Goal: Find specific page/section: Find specific page/section

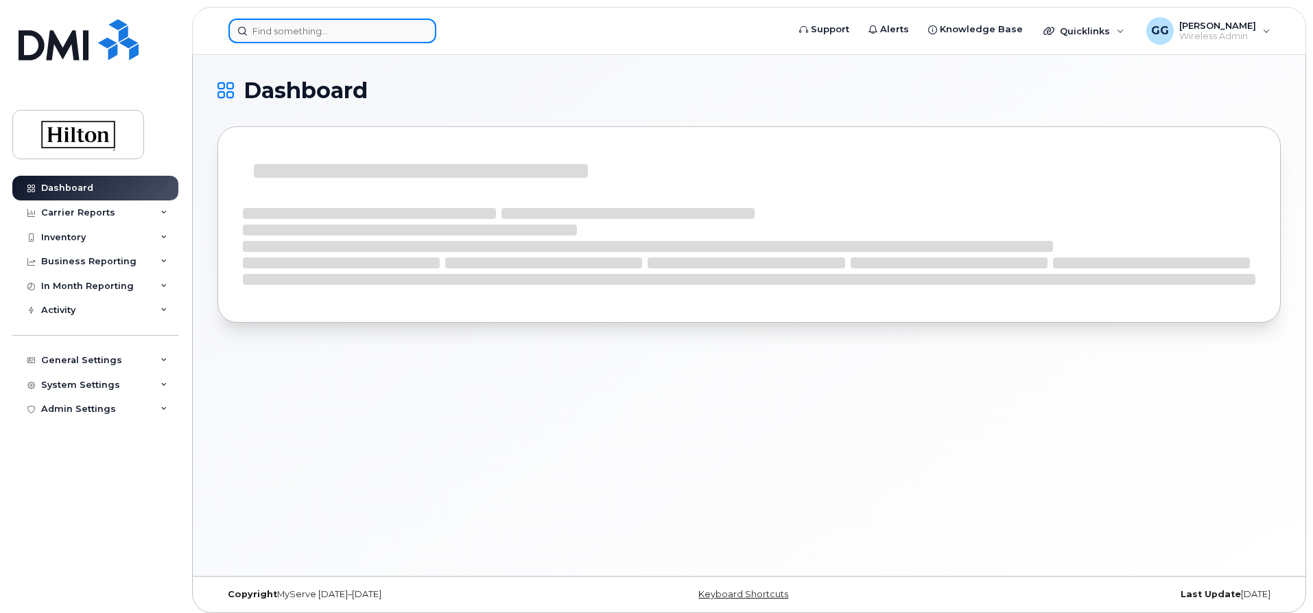
click at [286, 32] on input at bounding box center [332, 31] width 208 height 25
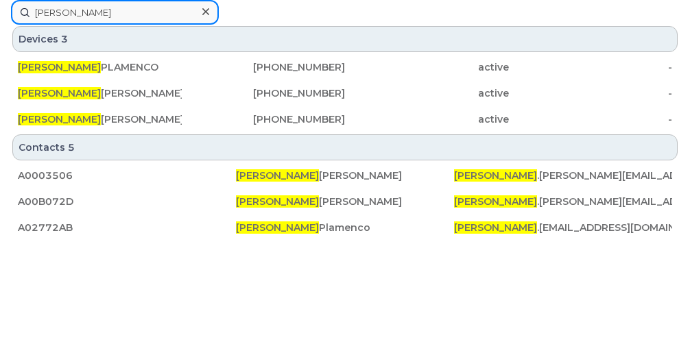
click at [132, 10] on input "[PERSON_NAME]" at bounding box center [115, 12] width 208 height 25
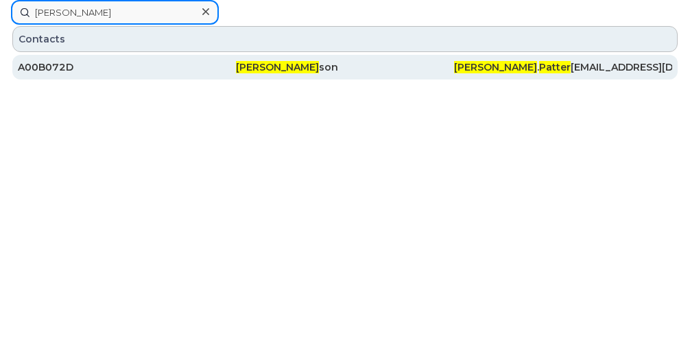
type input "[PERSON_NAME]"
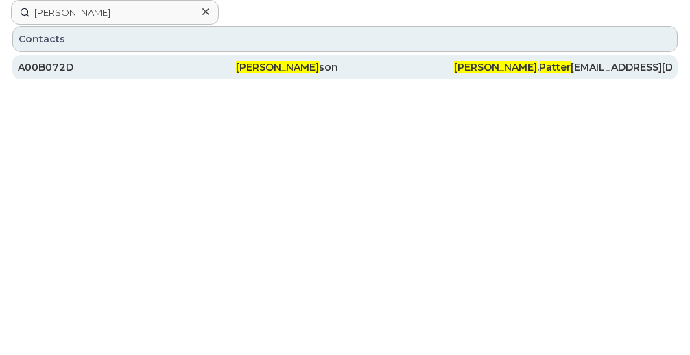
click at [263, 64] on span "[PERSON_NAME]" at bounding box center [277, 67] width 83 height 12
click at [295, 67] on span "[PERSON_NAME]" at bounding box center [277, 67] width 83 height 12
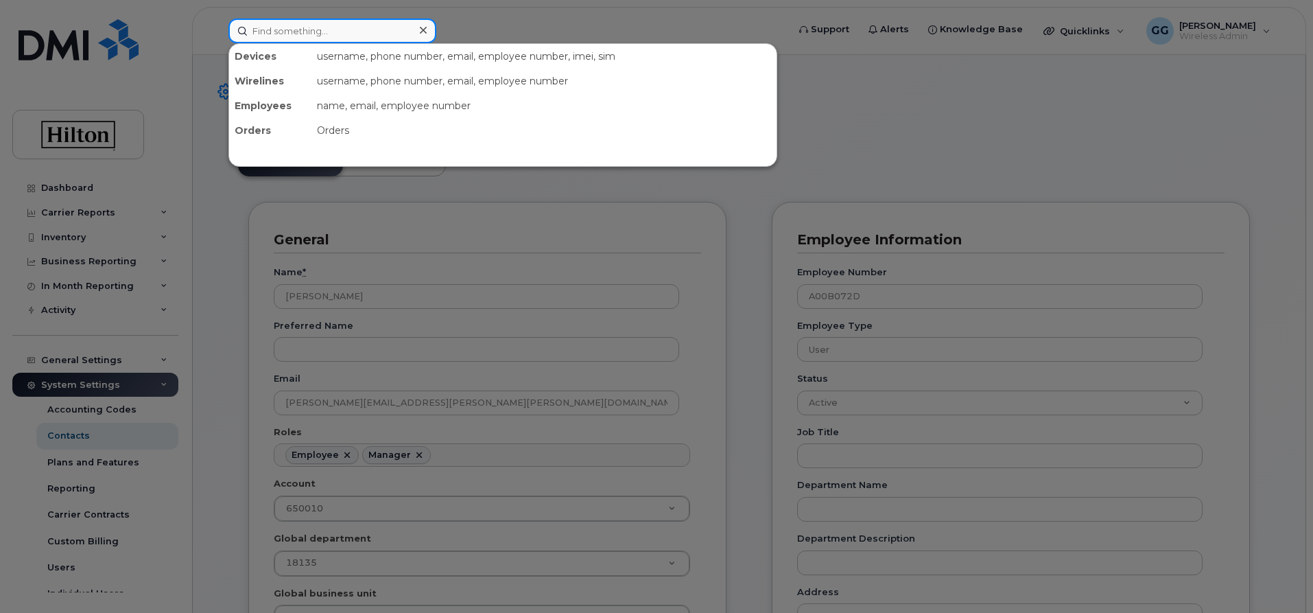
click at [282, 26] on input at bounding box center [332, 31] width 208 height 25
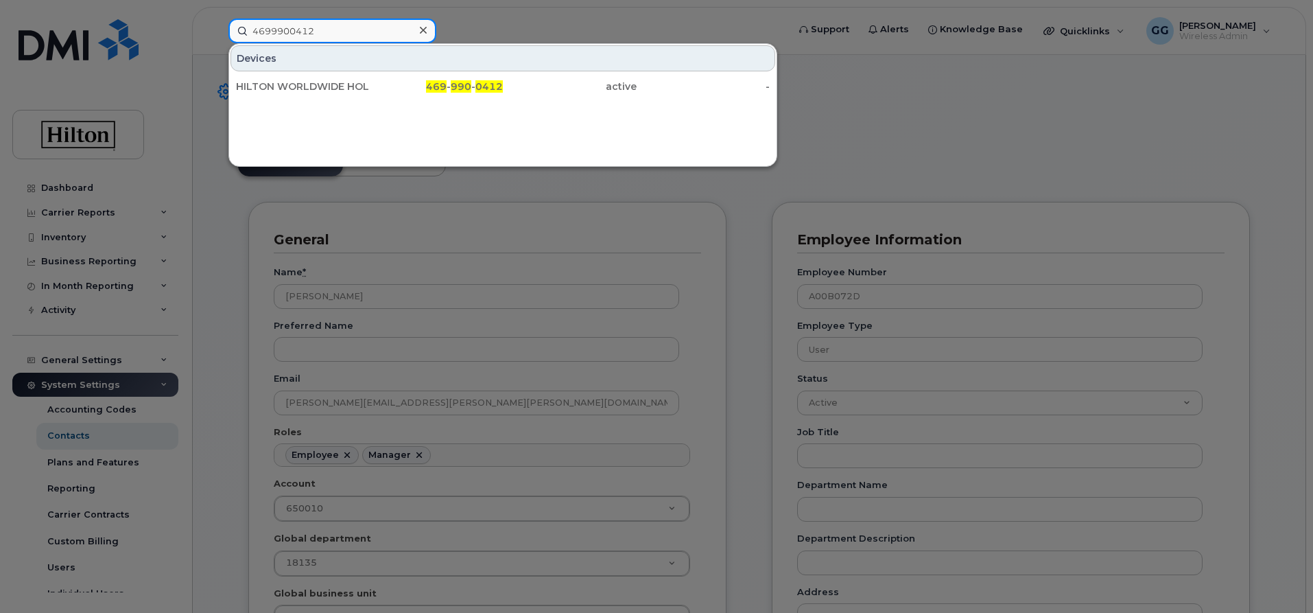
type input "4699900412"
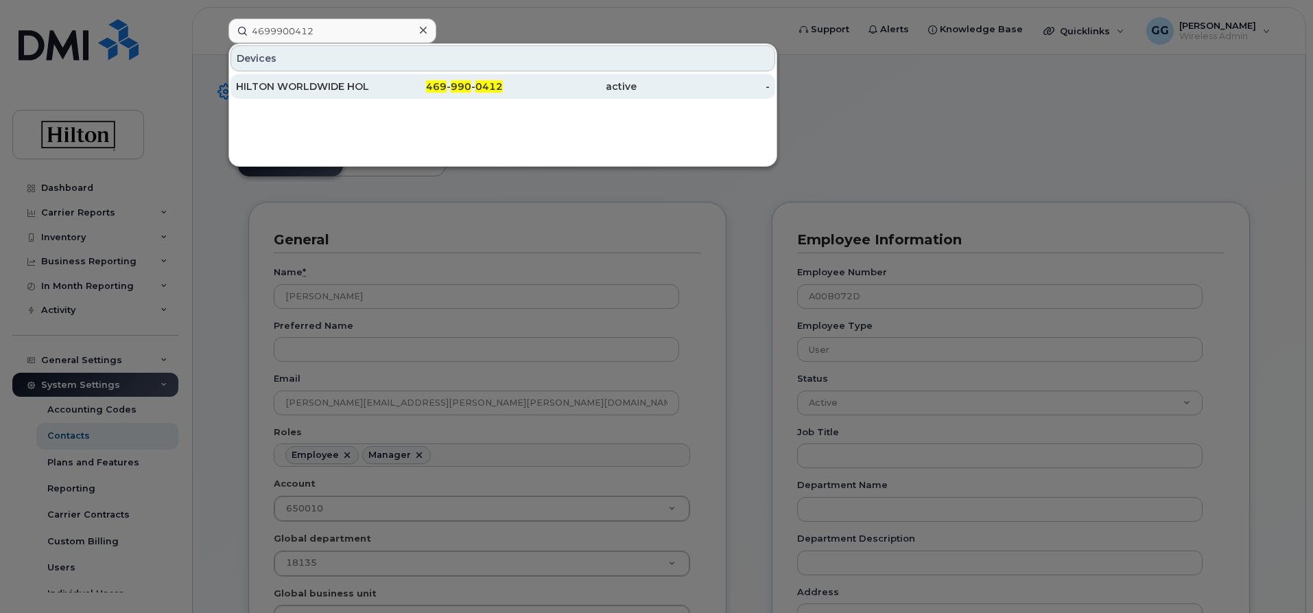
click at [459, 83] on span "990" at bounding box center [461, 86] width 21 height 12
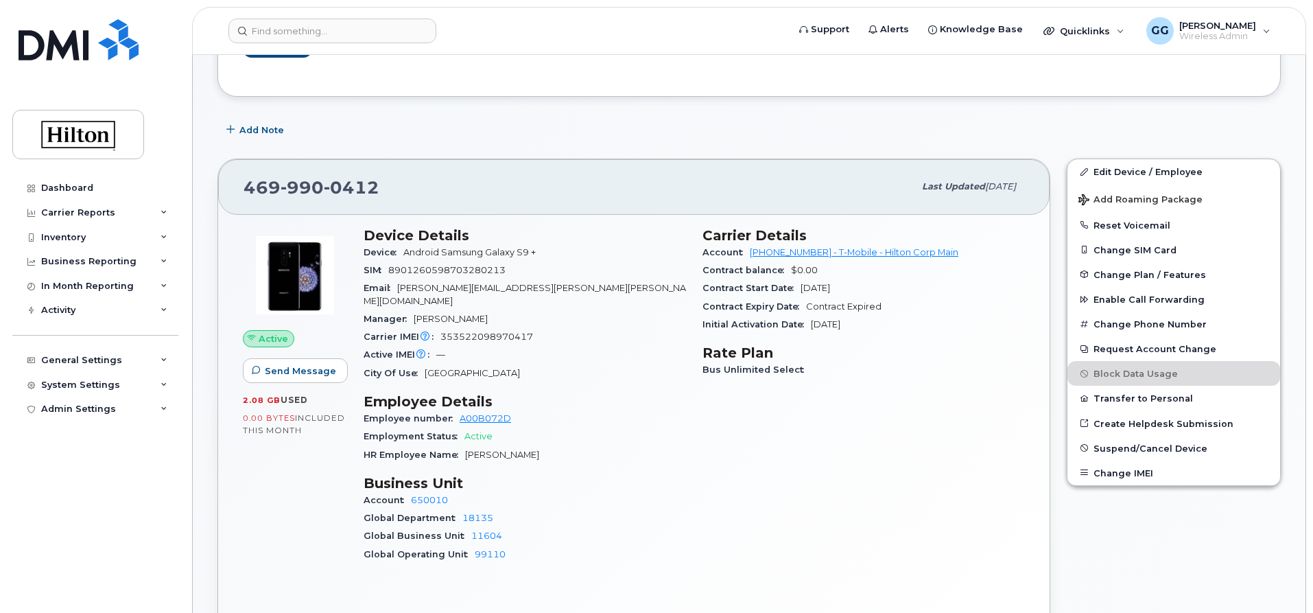
scroll to position [69, 0]
